Goal: Task Accomplishment & Management: Use online tool/utility

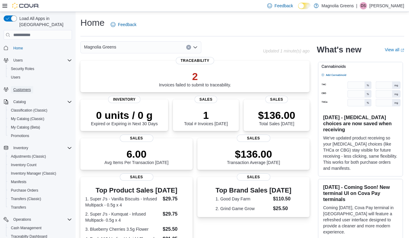
click at [29, 87] on span "Customers" at bounding box center [22, 89] width 18 height 5
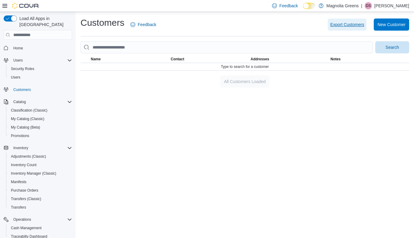
click at [330, 26] on span "Export Customers" at bounding box center [347, 24] width 34 height 6
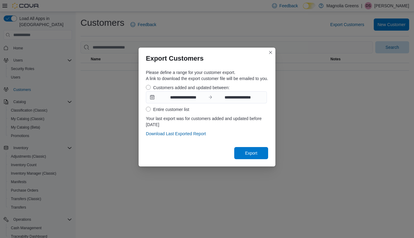
click at [159, 110] on label "Entire customer list" at bounding box center [167, 109] width 43 height 7
click at [257, 152] on span "Export" at bounding box center [251, 152] width 12 height 6
